Goal: Find specific page/section: Find specific page/section

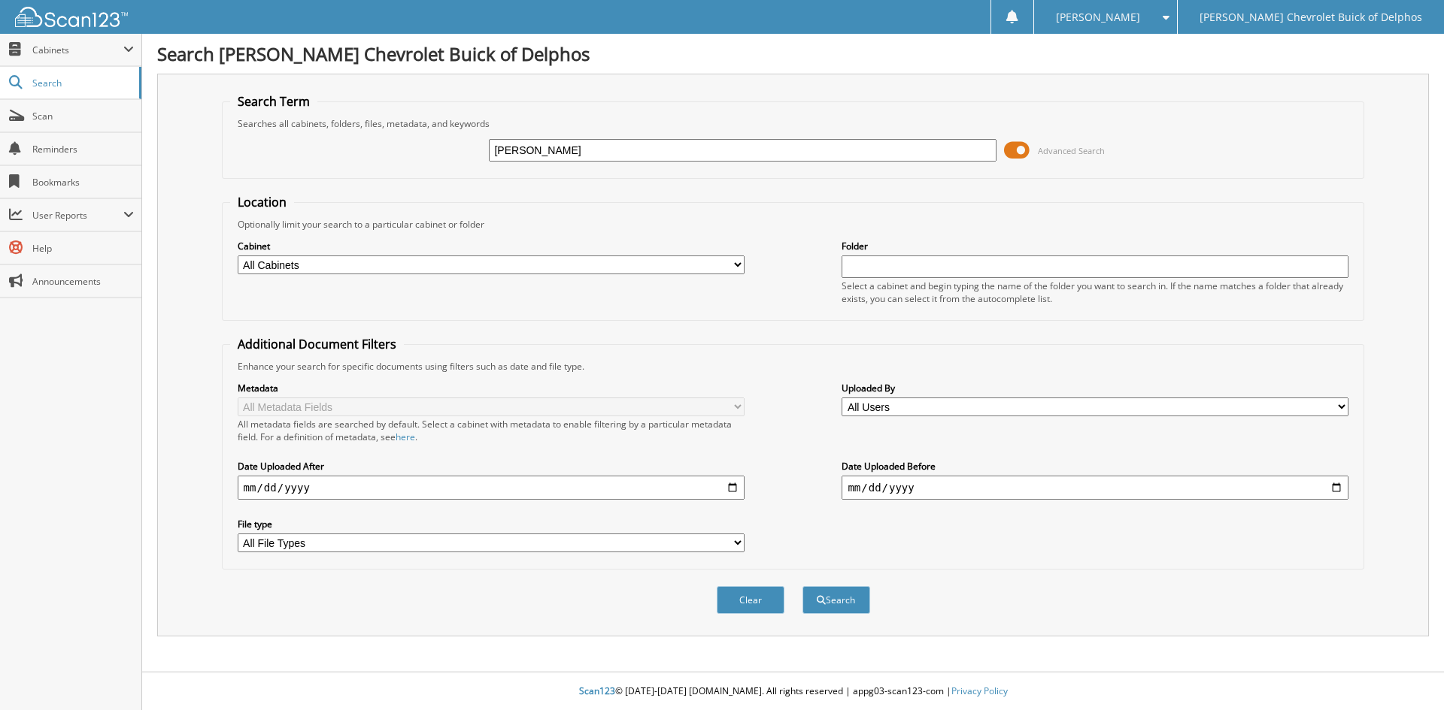
type input "[PERSON_NAME]"
click at [802, 586] on button "Search" at bounding box center [836, 600] width 68 height 28
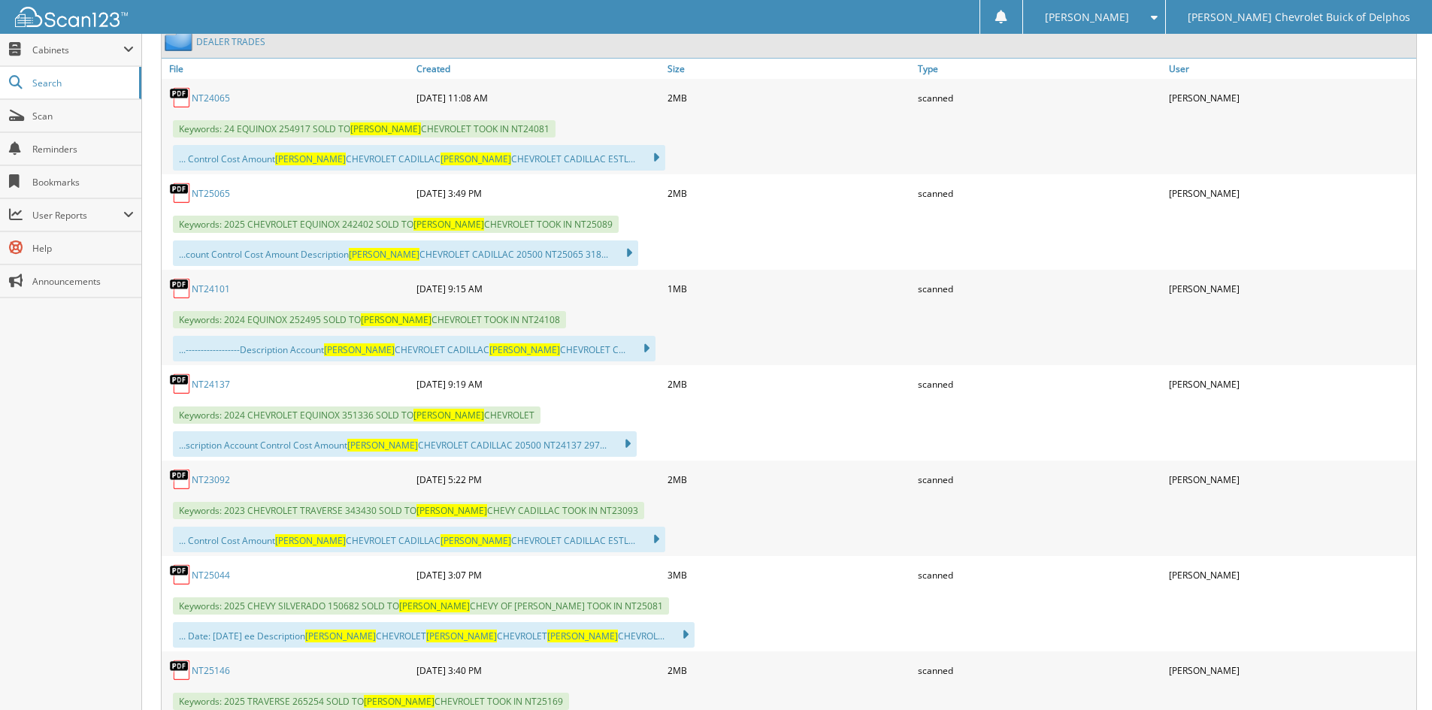
scroll to position [677, 0]
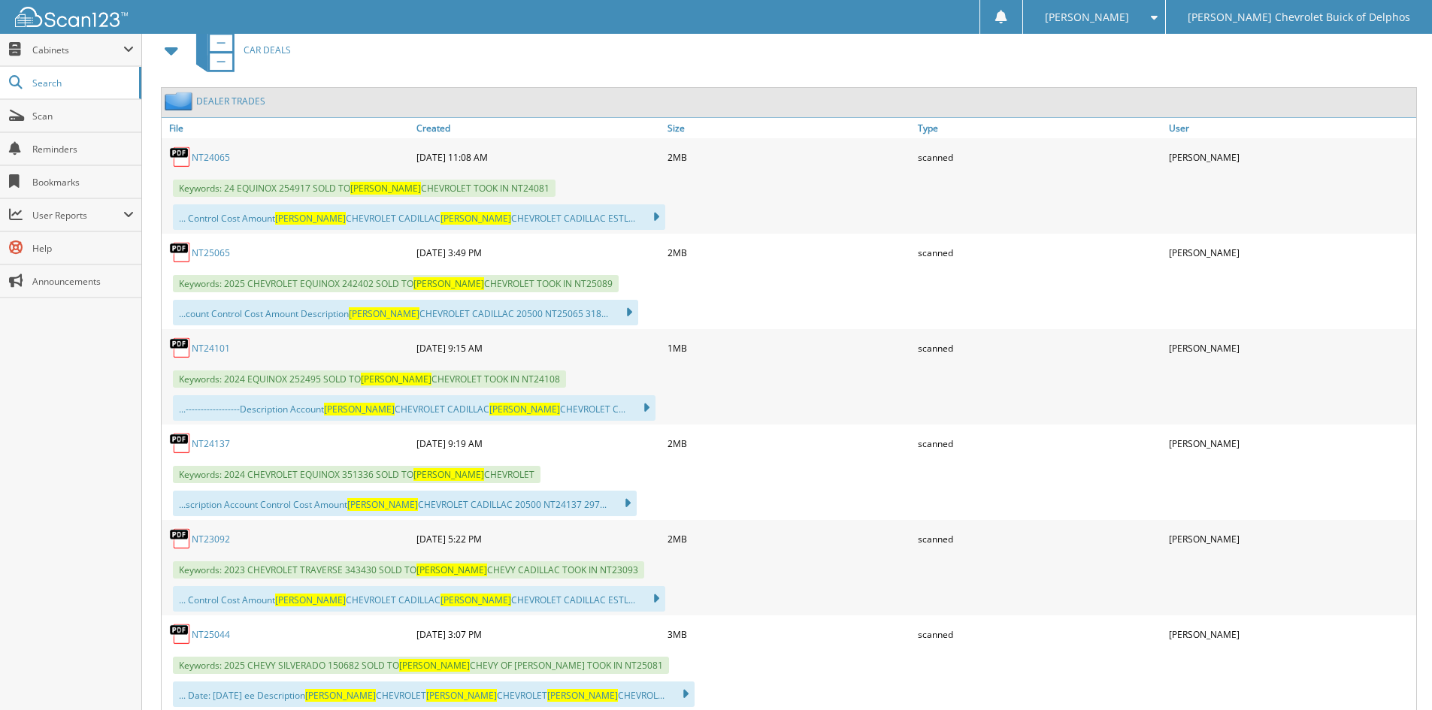
drag, startPoint x: 453, startPoint y: 142, endPoint x: 497, endPoint y: 54, distance: 98.5
click at [497, 54] on div "CAR DEALS" at bounding box center [787, 49] width 1260 height 59
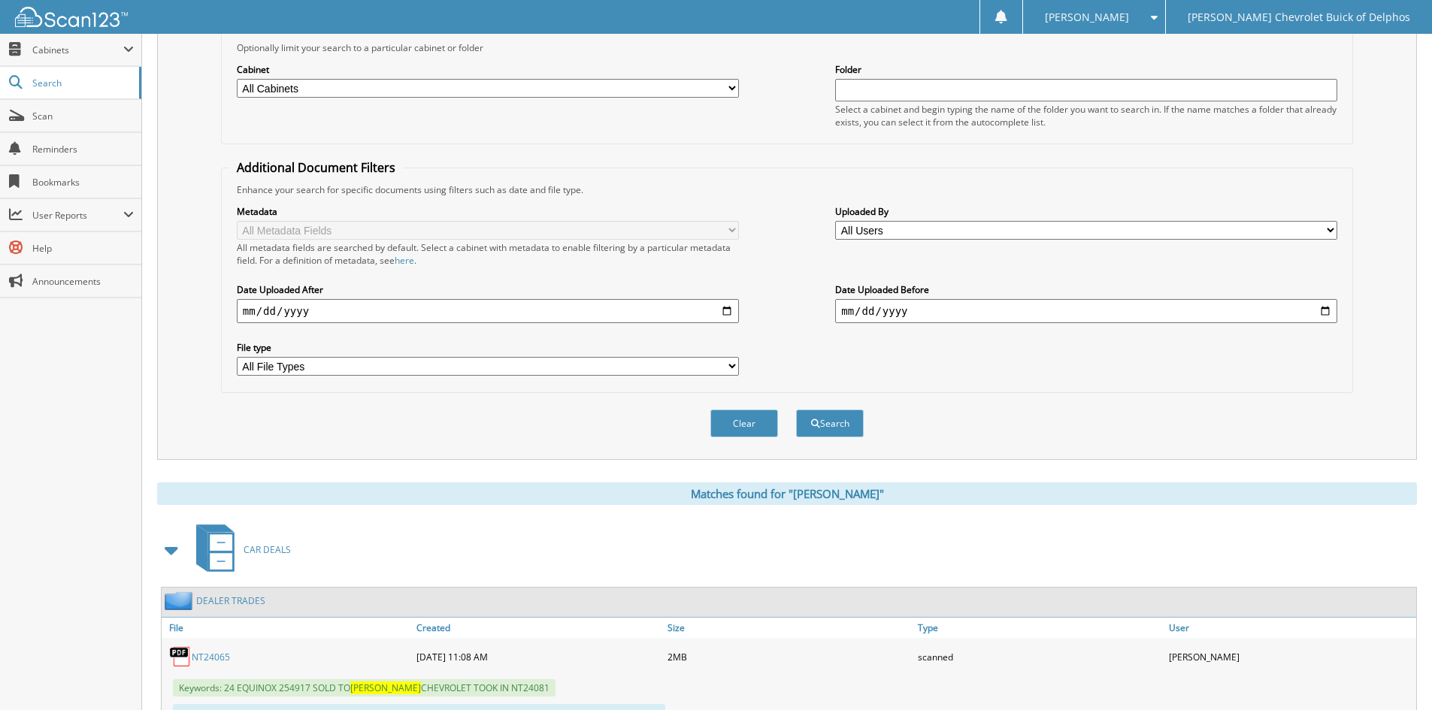
scroll to position [0, 0]
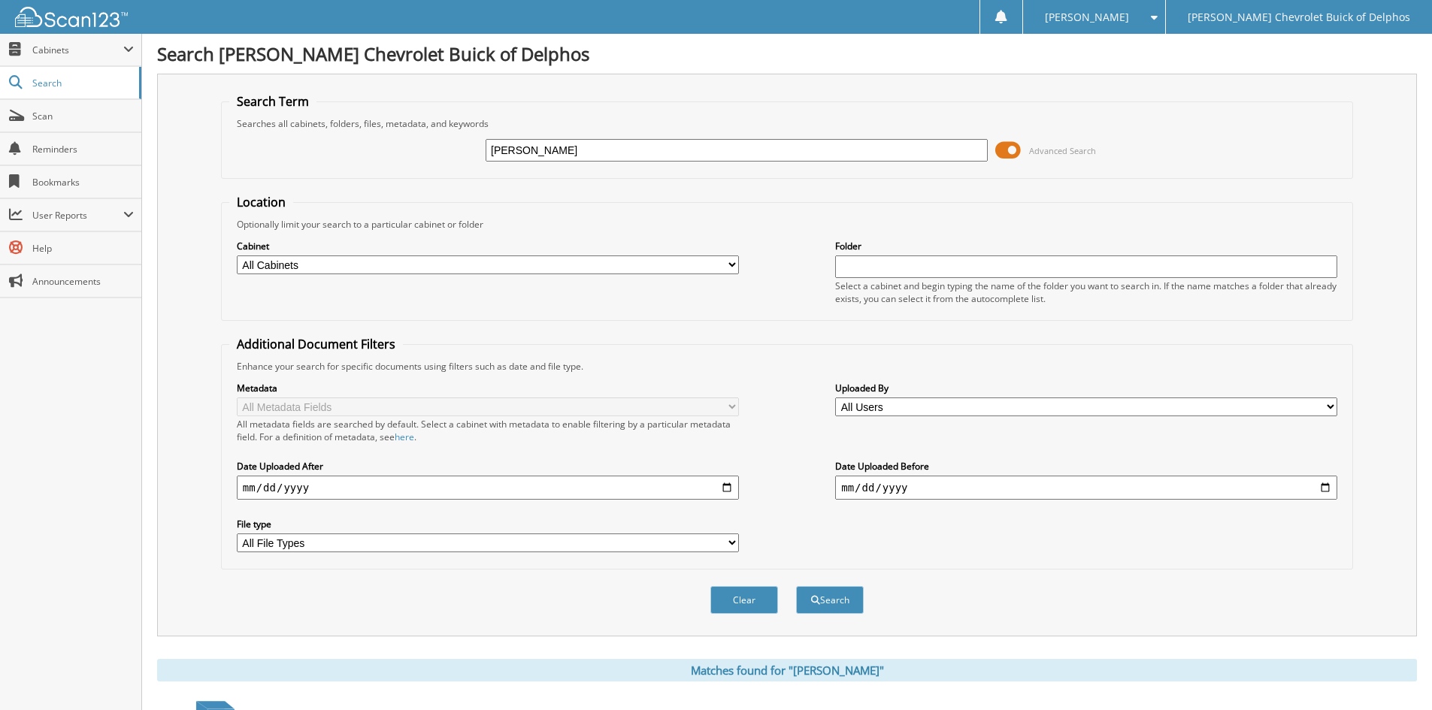
click at [50, 14] on img at bounding box center [71, 17] width 113 height 20
